Goal: Find specific page/section: Find specific page/section

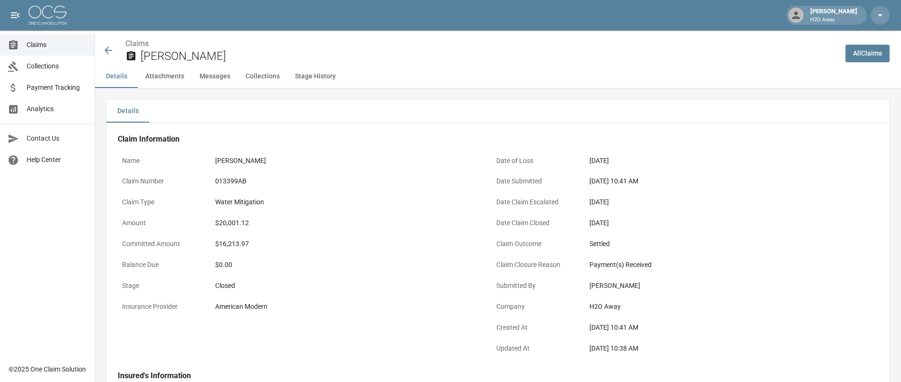
click at [110, 50] on icon at bounding box center [108, 51] width 8 height 8
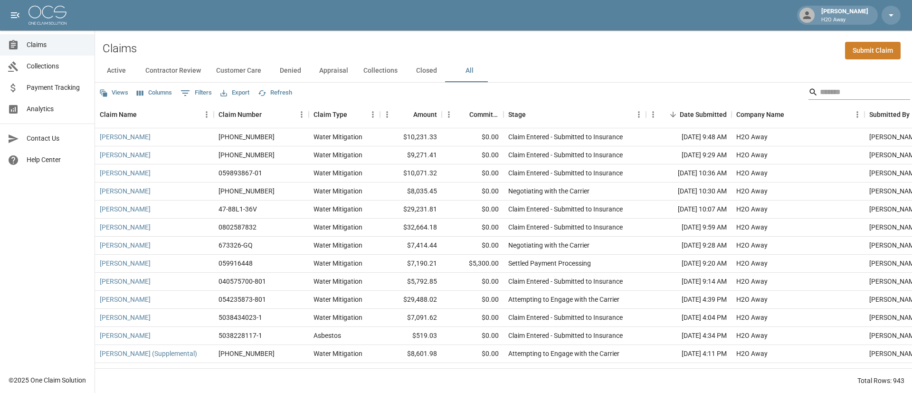
click at [826, 91] on input "Search" at bounding box center [857, 92] width 76 height 15
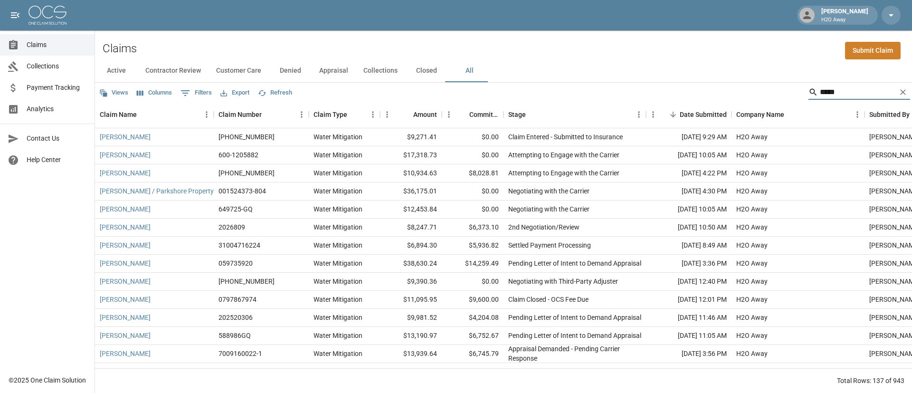
type input "*****"
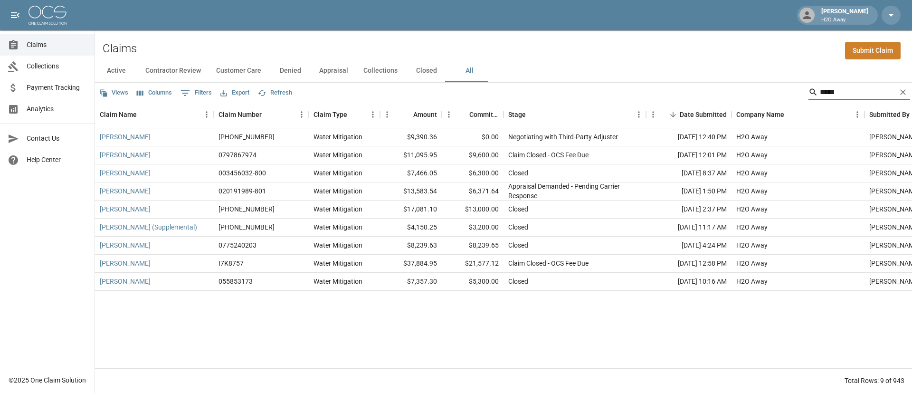
click at [174, 320] on div "[PERSON_NAME] [PHONE_NUMBER] Water Mitigation $9,390.36 $0.00 Negotiating with …" at bounding box center [539, 248] width 888 height 240
click at [116, 321] on div "[PERSON_NAME] [PHONE_NUMBER] Water Mitigation $9,390.36 $0.00 Negotiating with …" at bounding box center [539, 248] width 888 height 240
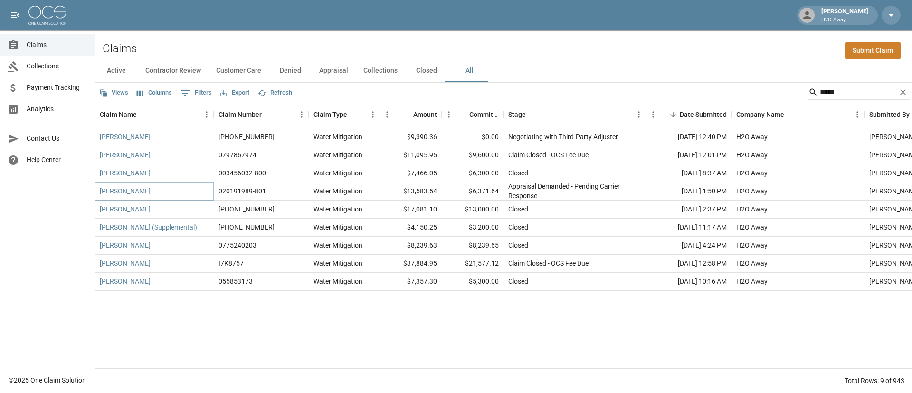
click at [127, 192] on link "[PERSON_NAME]" at bounding box center [125, 190] width 51 height 9
